Goal: Task Accomplishment & Management: Manage account settings

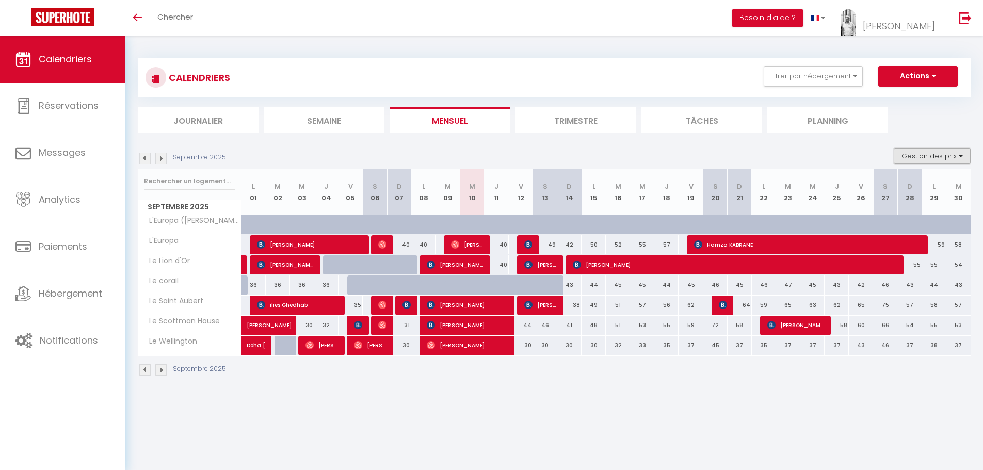
click at [930, 158] on button "Gestion des prix" at bounding box center [932, 155] width 77 height 15
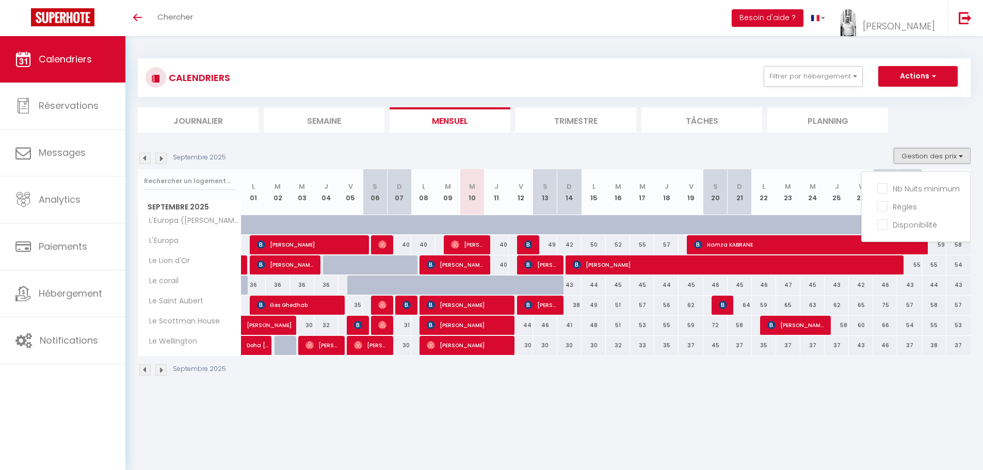
click at [930, 158] on button "Gestion des prix" at bounding box center [932, 155] width 77 height 15
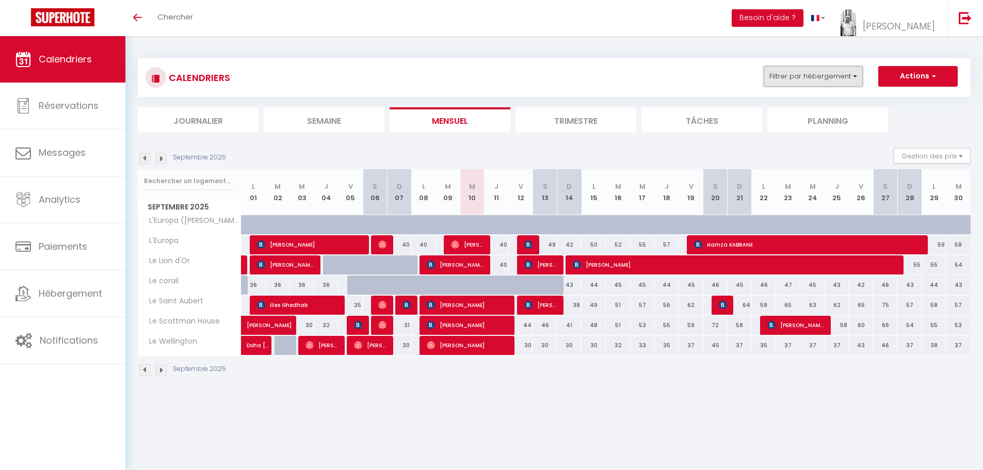
click at [816, 82] on button "Filtrer par hébergement" at bounding box center [813, 76] width 99 height 21
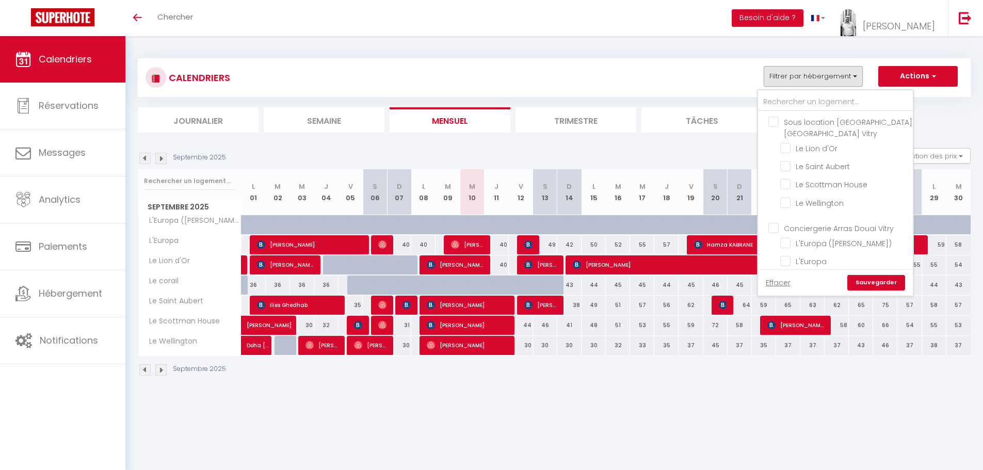
click at [771, 123] on input "Sous location [GEOGRAPHIC_DATA] [GEOGRAPHIC_DATA] Vitry" at bounding box center [845, 122] width 155 height 10
checkbox input "true"
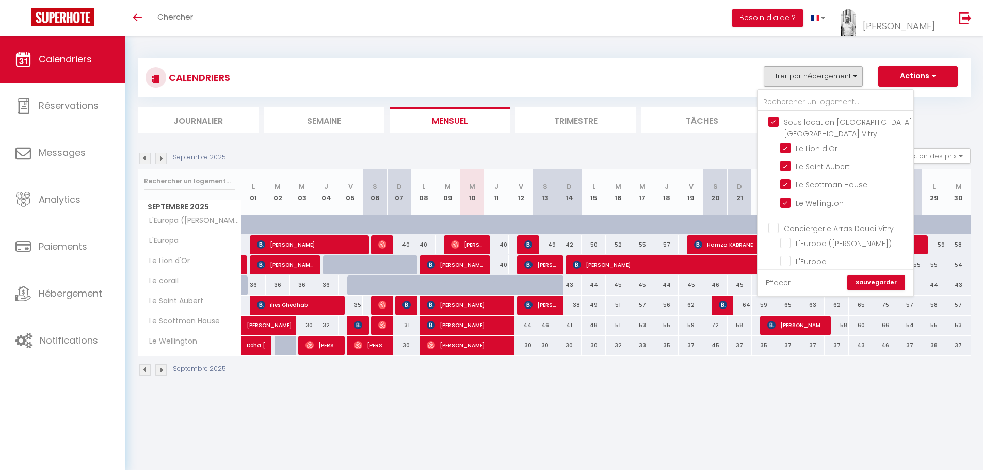
checkbox input "true"
checkbox input "false"
click at [776, 222] on input "Conciergerie Arras Douai Vitry" at bounding box center [845, 227] width 155 height 10
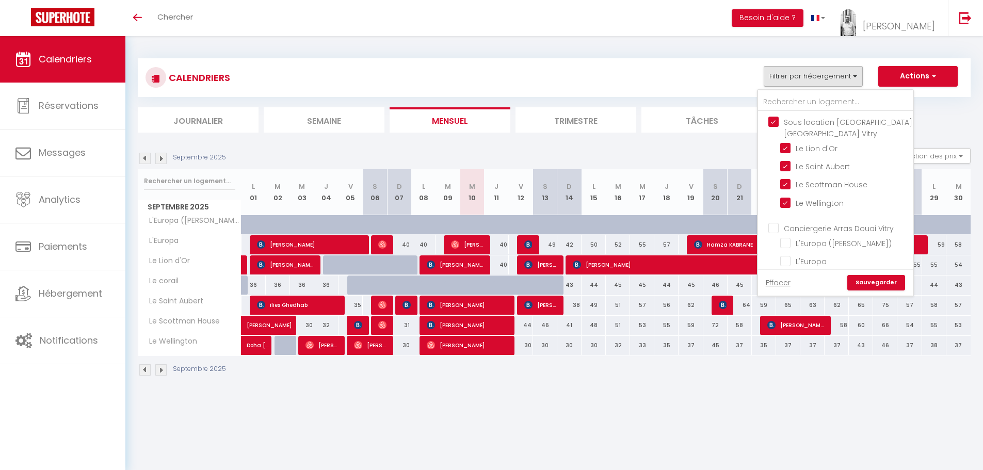
checkbox input "true"
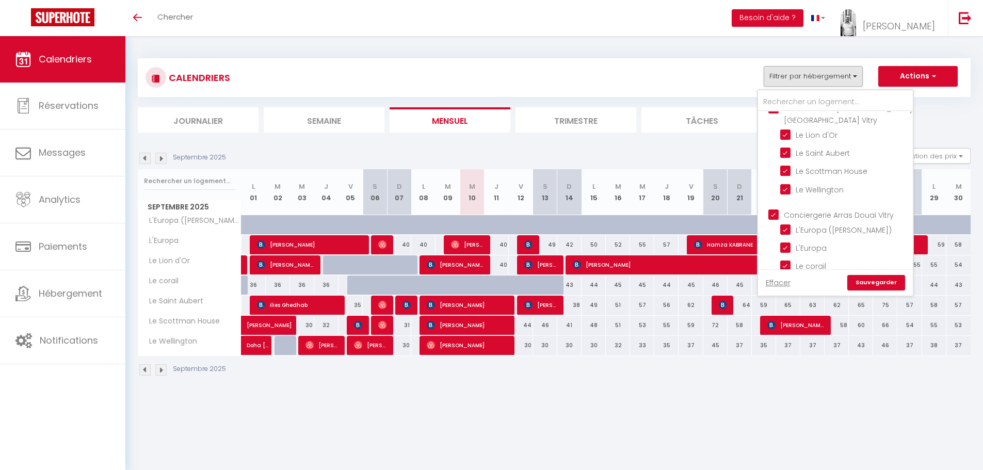
click at [873, 280] on link "Sauvegarder" at bounding box center [876, 282] width 58 height 15
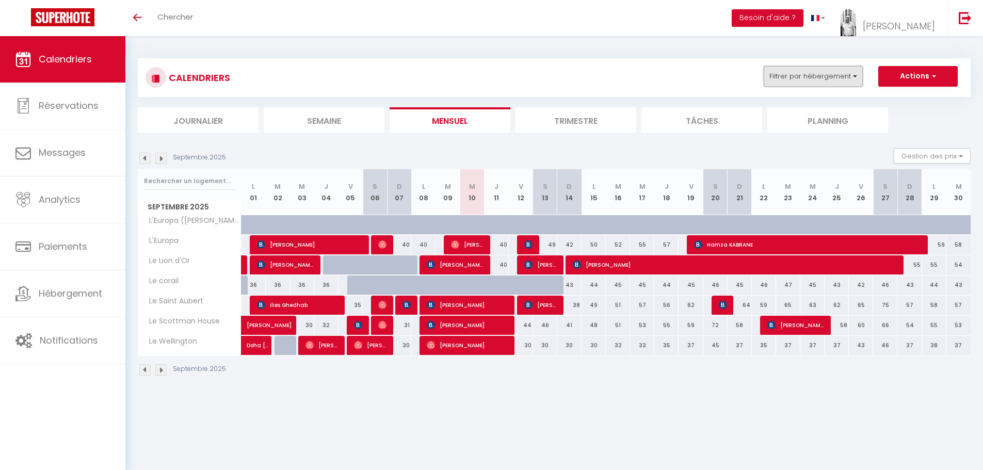
click at [802, 83] on button "Filtrer par hébergement" at bounding box center [813, 76] width 99 height 21
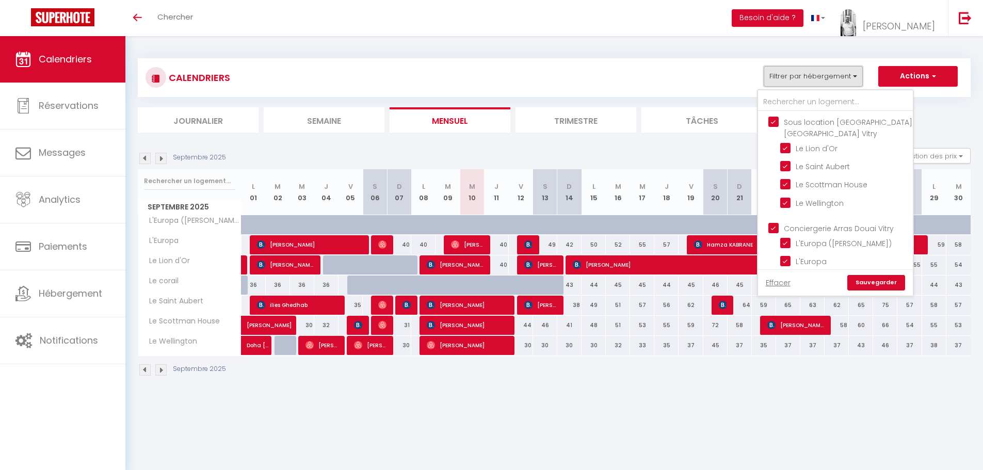
click at [802, 77] on button "Filtrer par hébergement" at bounding box center [813, 76] width 99 height 21
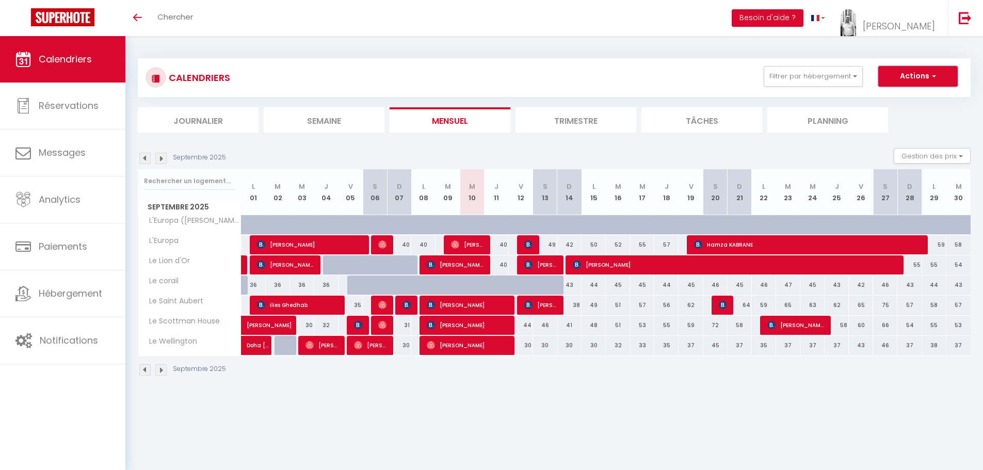
click at [934, 81] on button "Actions" at bounding box center [917, 76] width 79 height 21
